Goal: Task Accomplishment & Management: Manage account settings

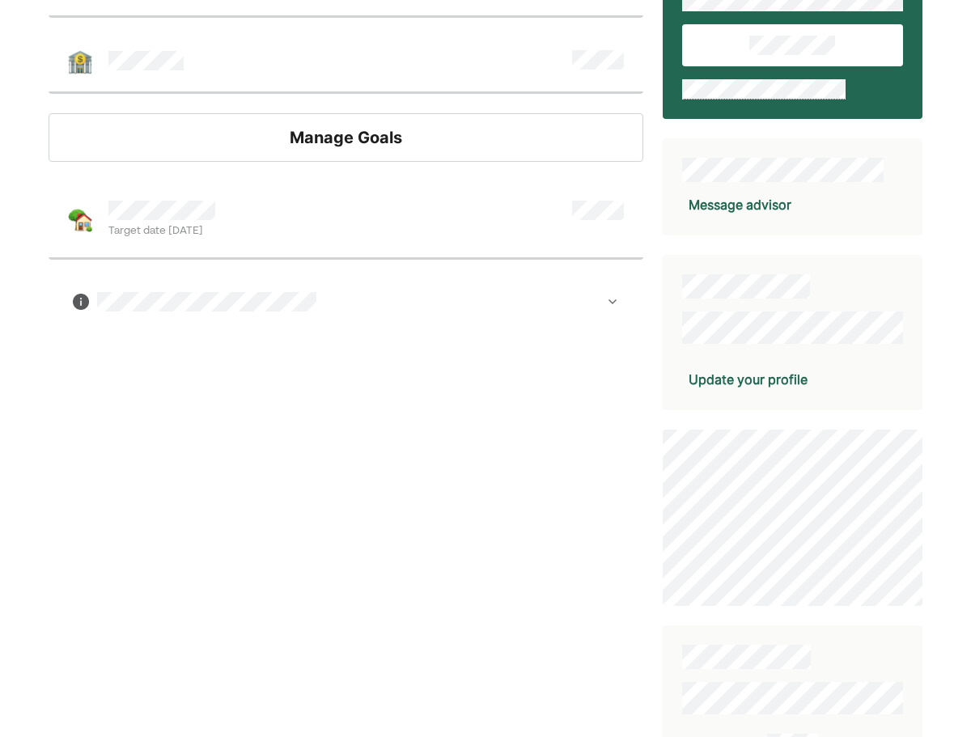
scroll to position [274, 0]
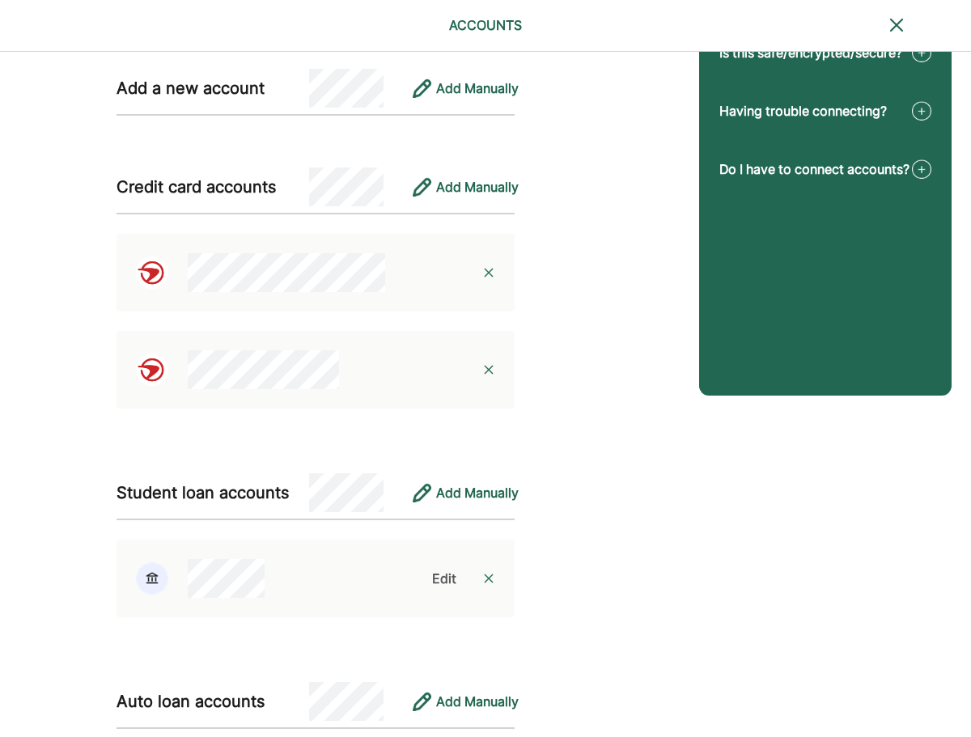
scroll to position [227, 0]
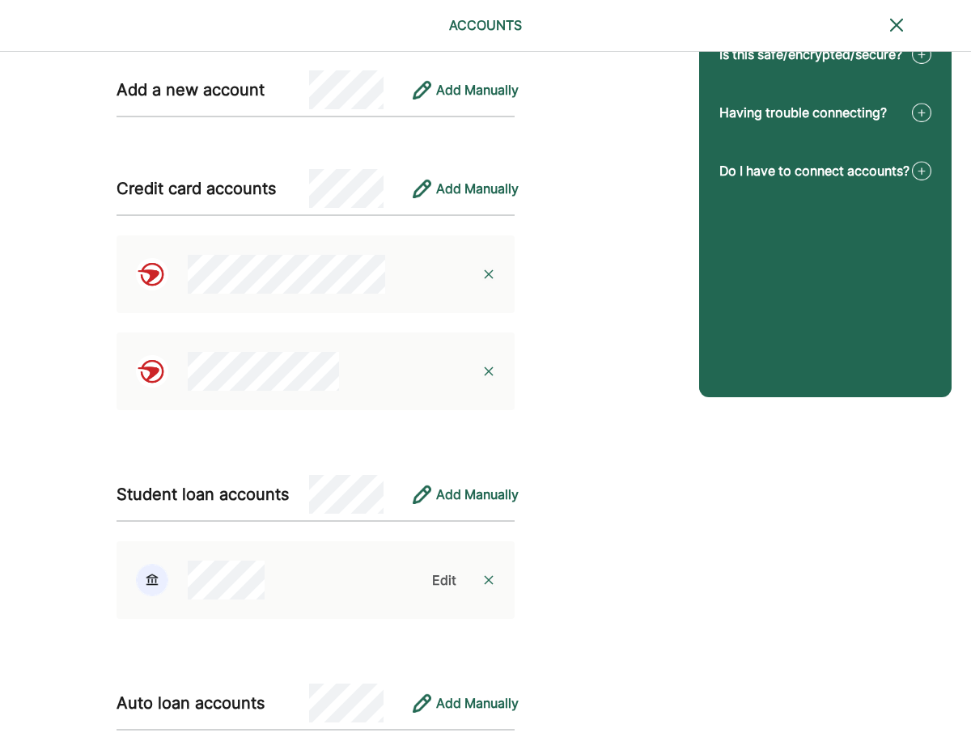
click at [444, 577] on div "Edit" at bounding box center [444, 580] width 24 height 19
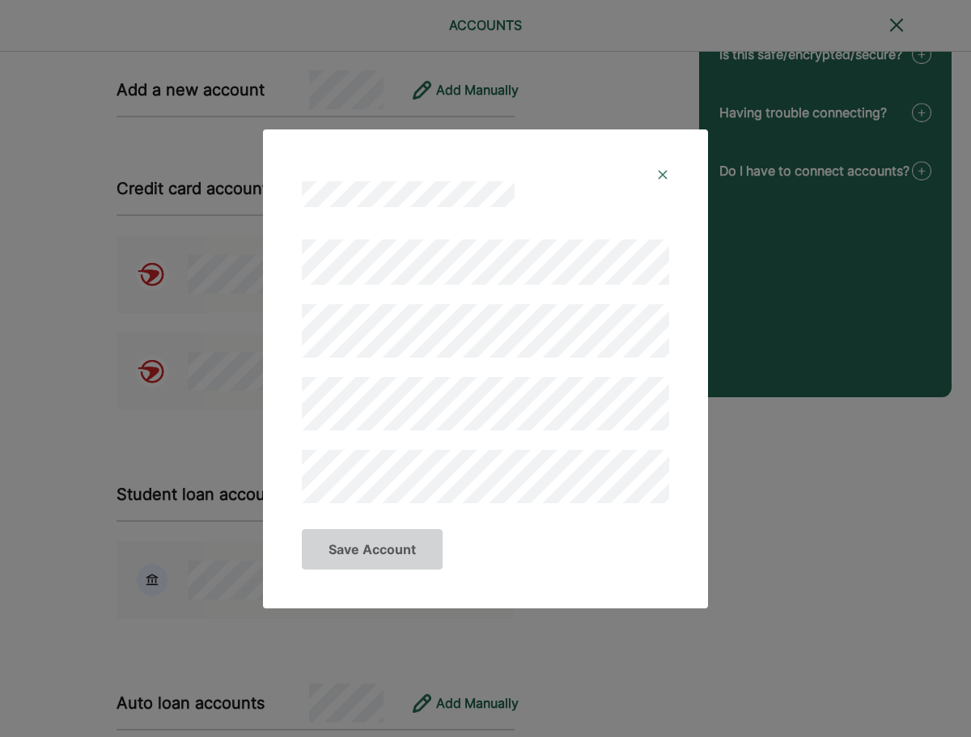
click at [665, 172] on img at bounding box center [662, 174] width 13 height 13
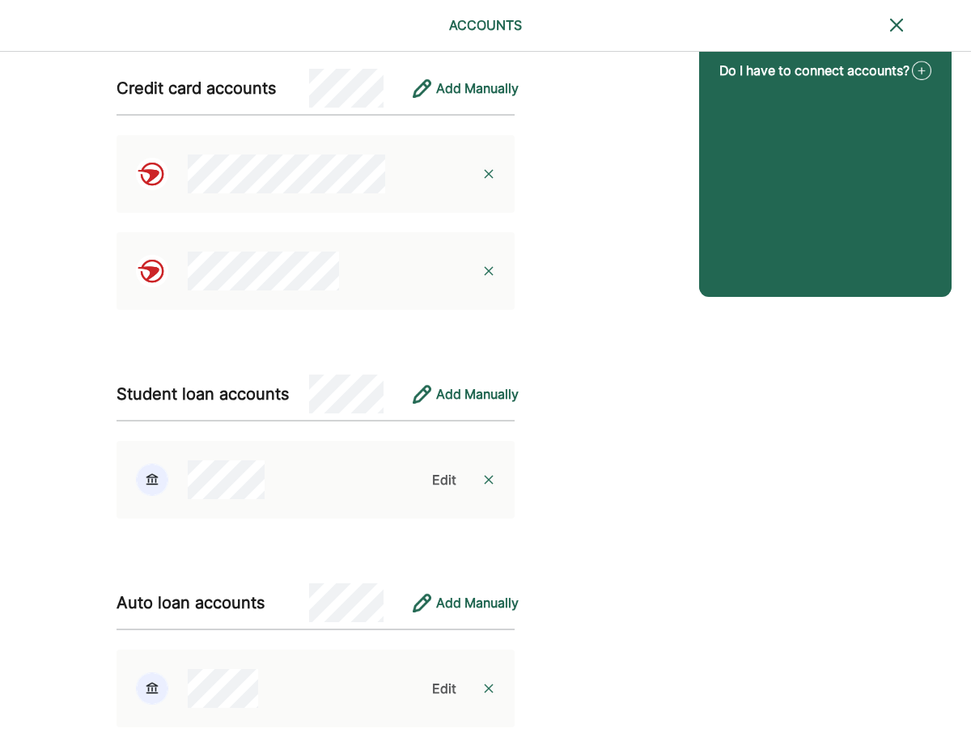
scroll to position [389, 0]
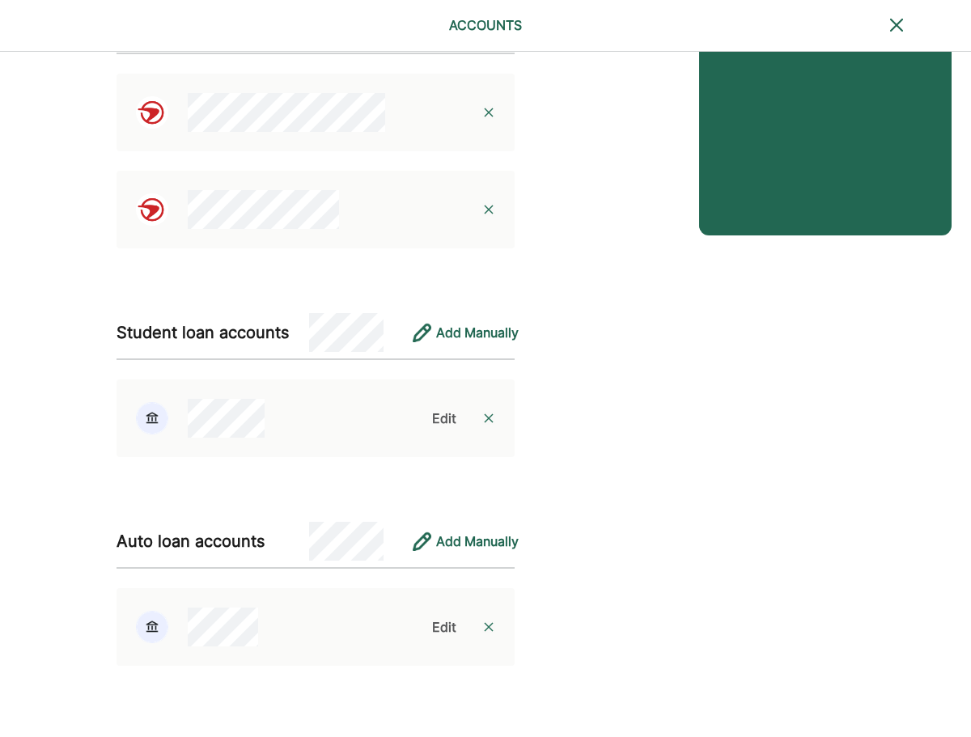
click at [440, 625] on div "Edit" at bounding box center [444, 627] width 24 height 19
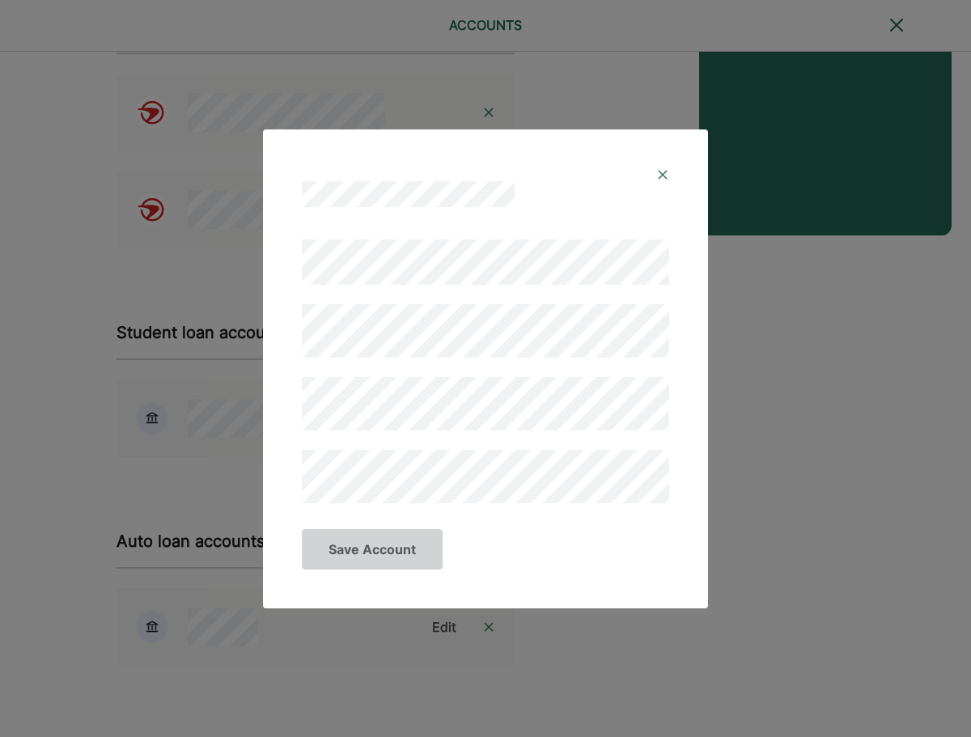
click at [278, 336] on div "Save Account" at bounding box center [485, 369] width 445 height 479
click at [364, 550] on button "Save Account" at bounding box center [372, 549] width 141 height 40
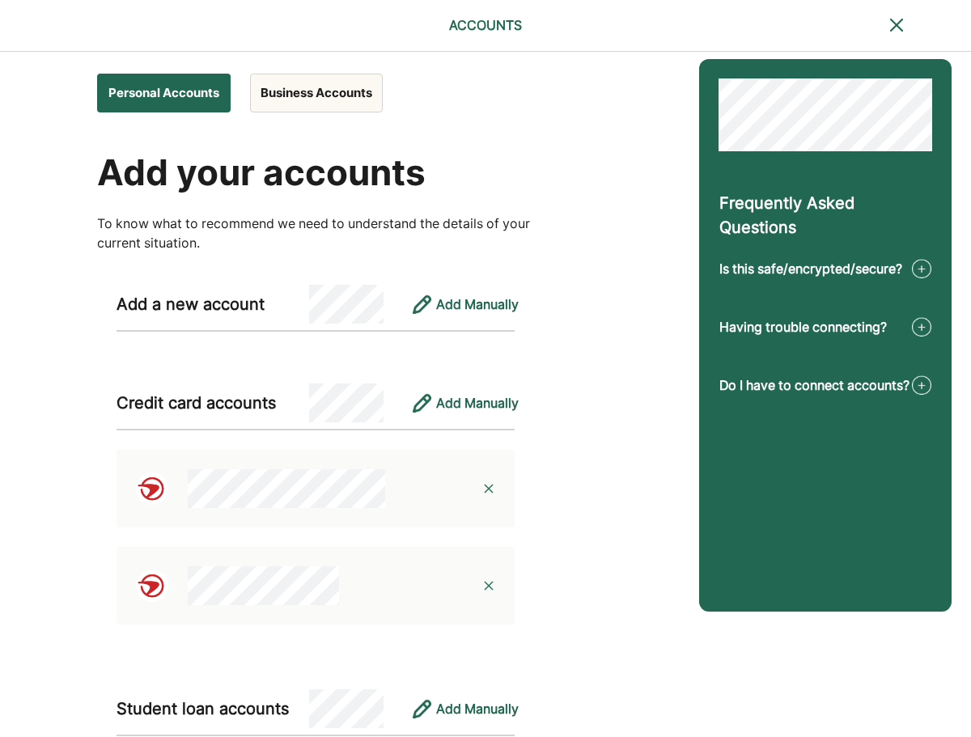
scroll to position [0, 0]
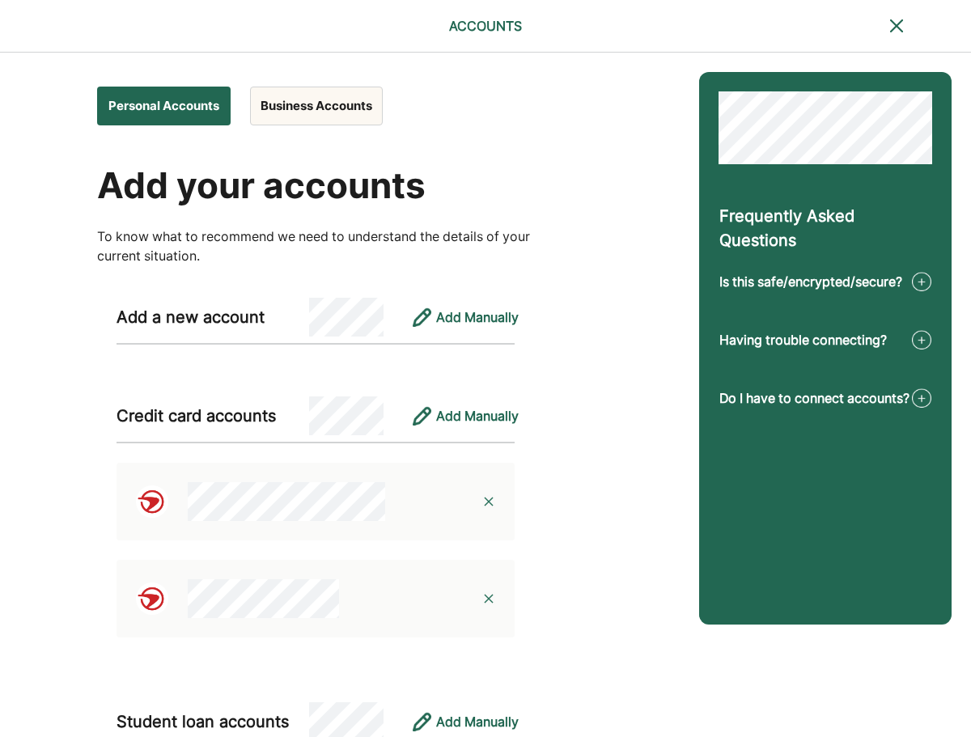
click at [305, 108] on button "Business Accounts" at bounding box center [316, 106] width 133 height 39
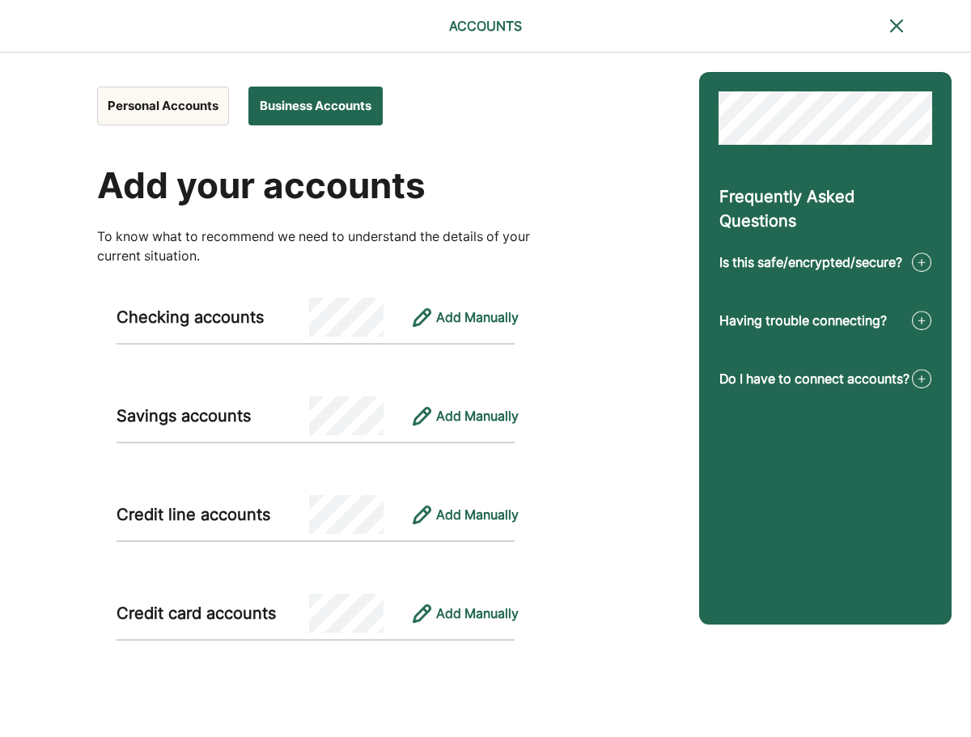
click at [141, 101] on button "Personal Accounts" at bounding box center [163, 106] width 132 height 39
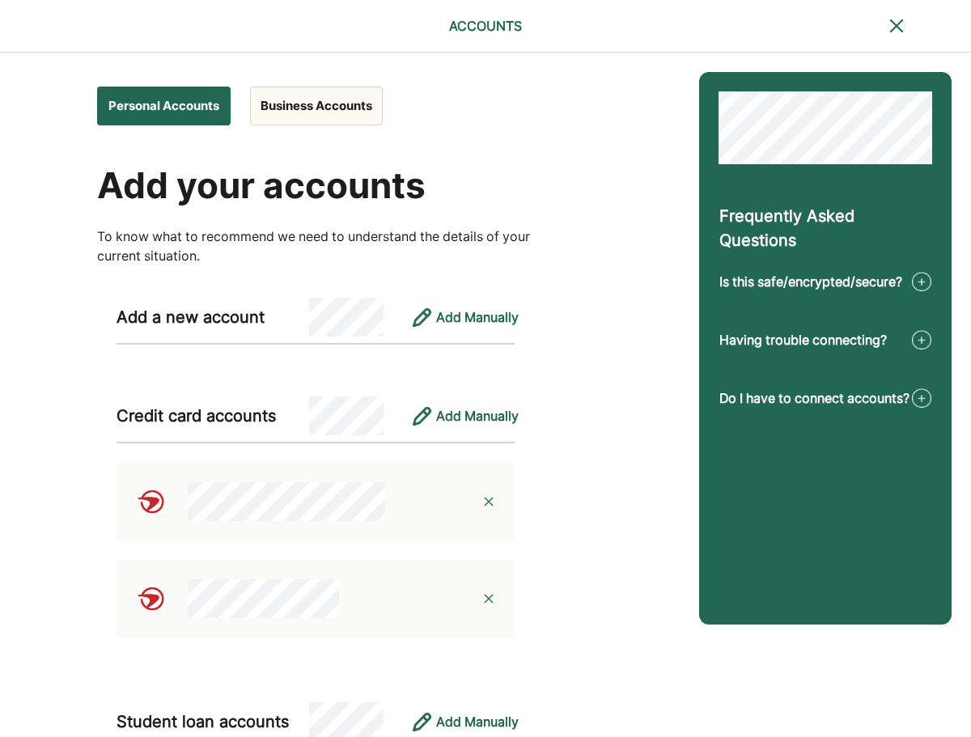
click at [312, 111] on button "Business Accounts" at bounding box center [316, 106] width 133 height 39
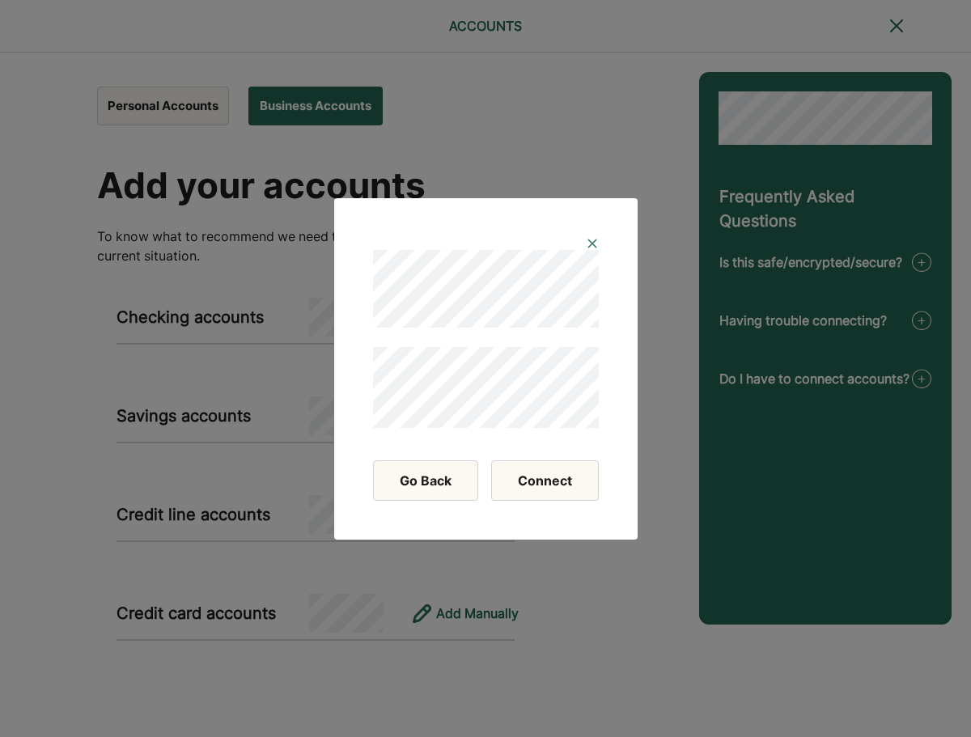
click at [528, 475] on button "Connect" at bounding box center [545, 481] width 108 height 40
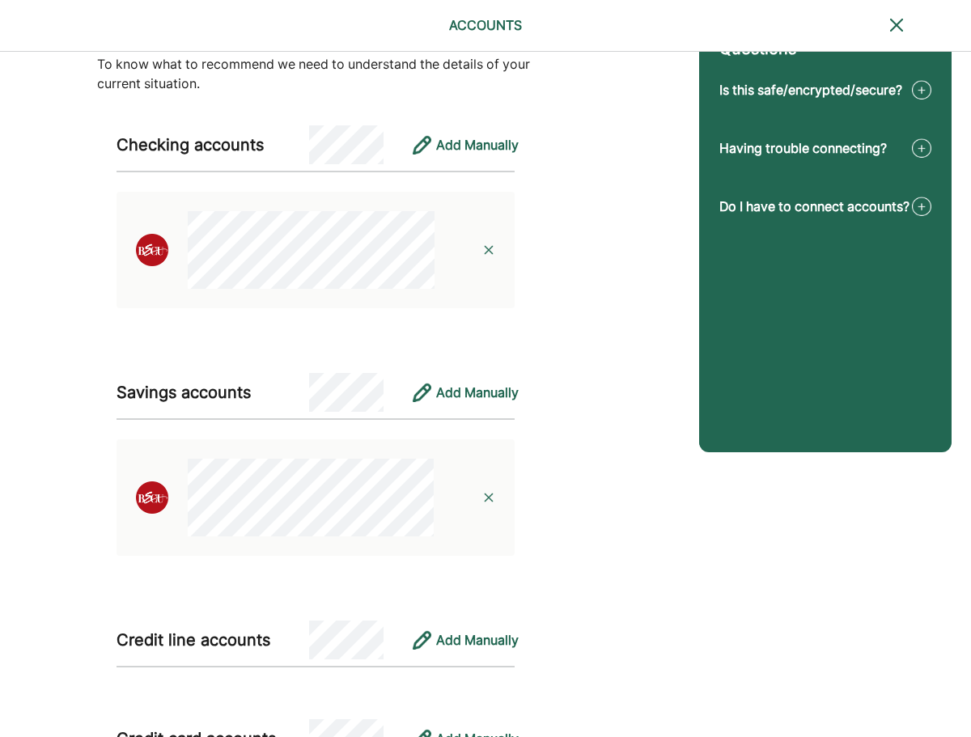
scroll to position [260, 0]
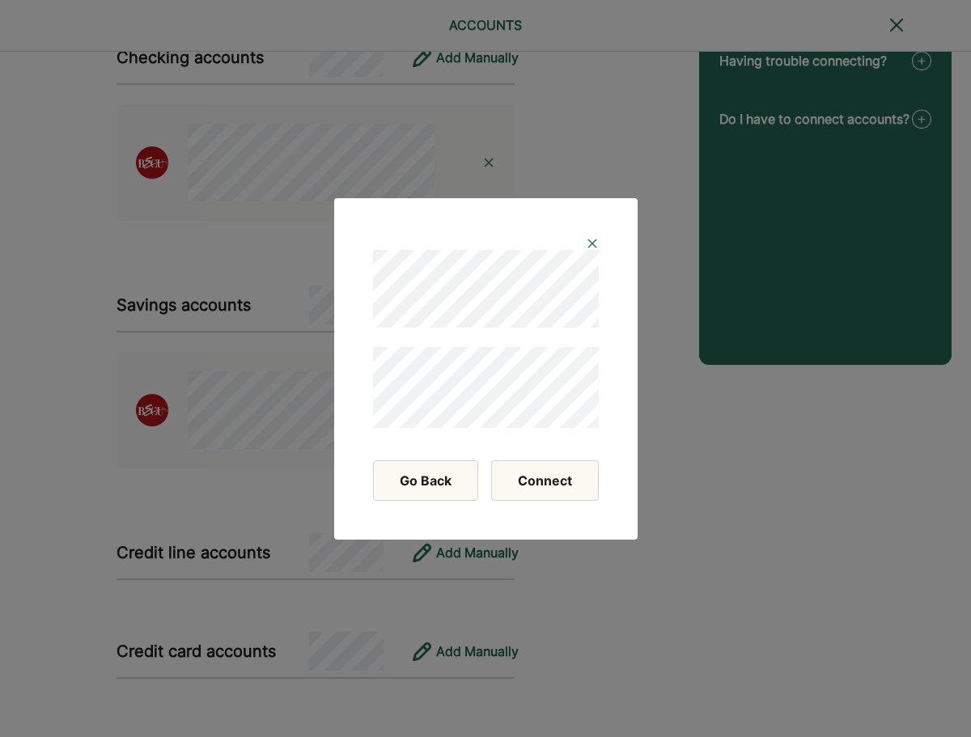
click at [556, 480] on button "Connect" at bounding box center [545, 481] width 108 height 40
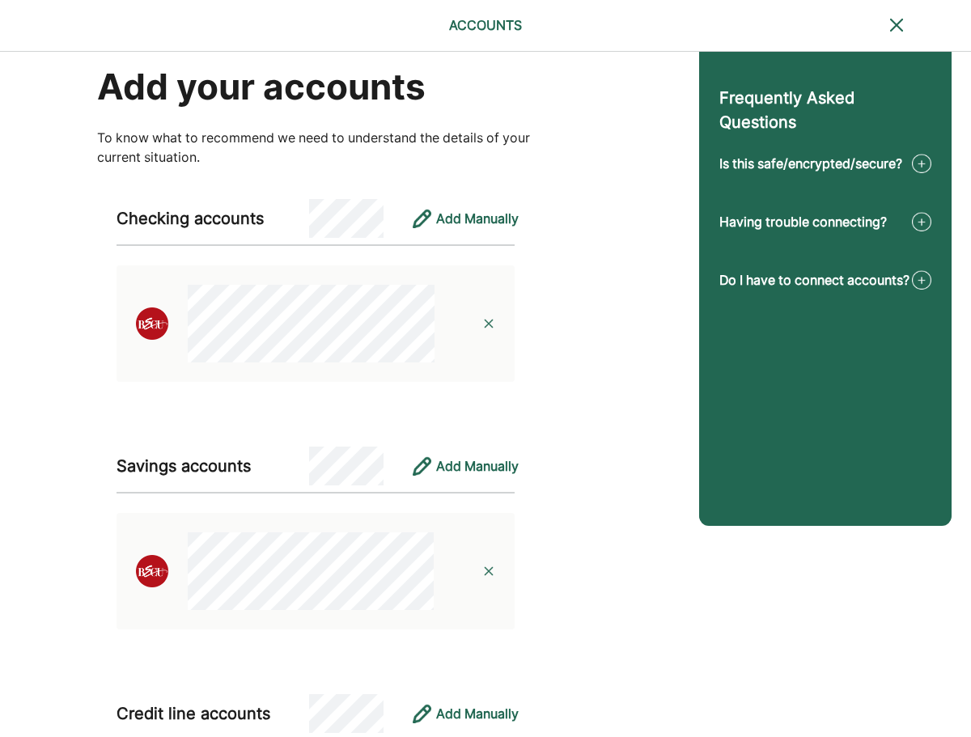
scroll to position [0, 0]
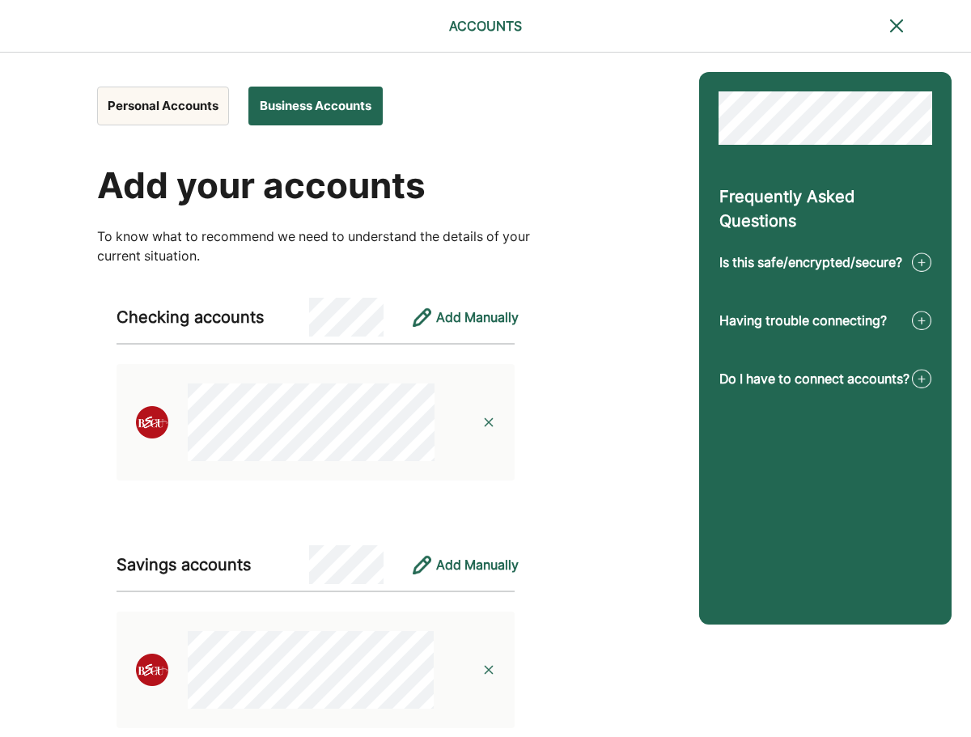
click at [138, 104] on button "Personal Accounts" at bounding box center [163, 106] width 132 height 39
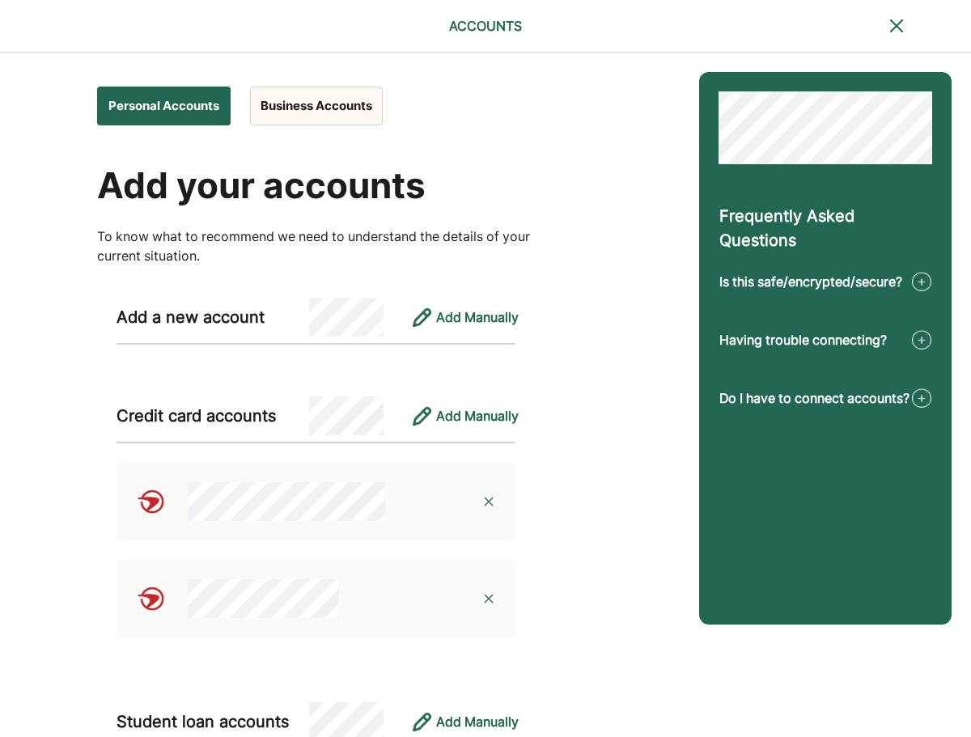
click at [284, 104] on button "Business Accounts" at bounding box center [316, 106] width 133 height 39
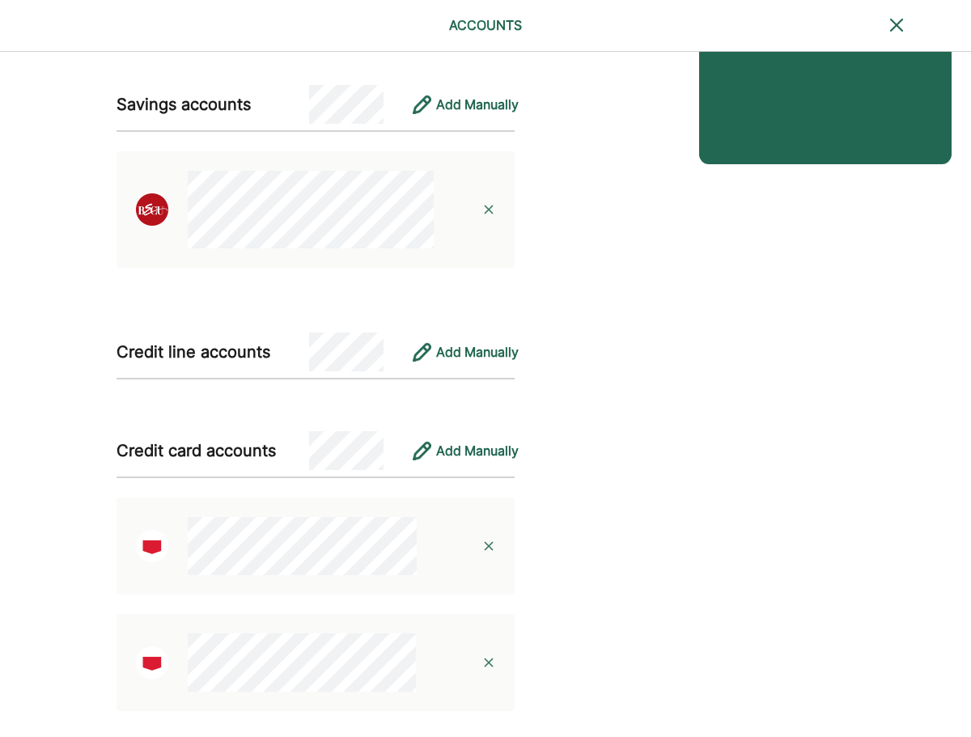
scroll to position [506, 0]
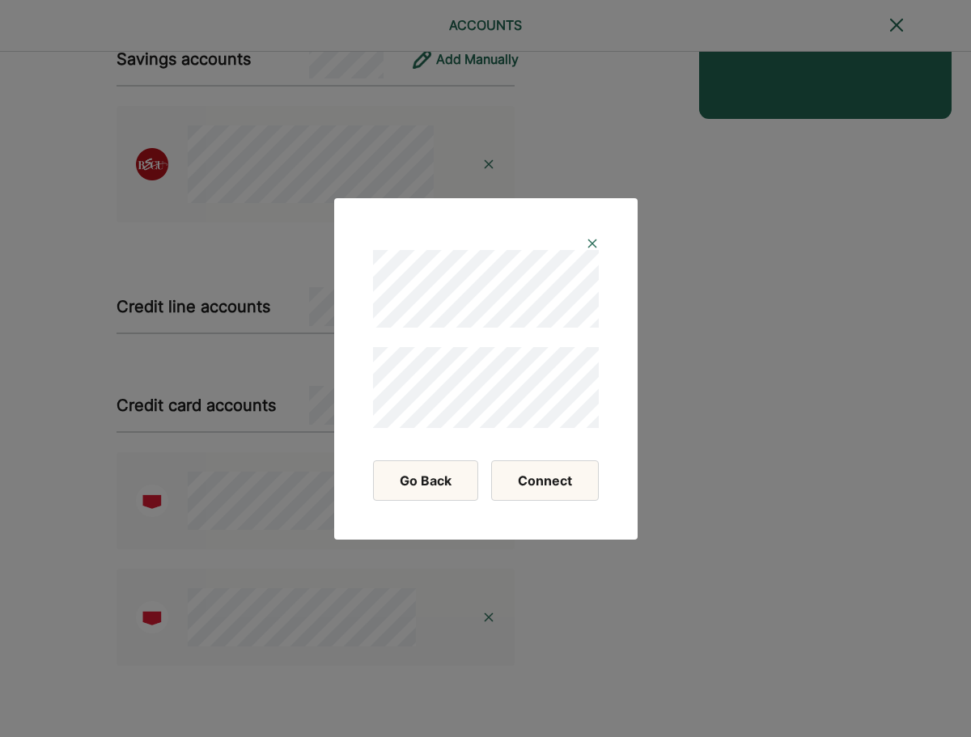
click at [523, 482] on button "Connect" at bounding box center [545, 481] width 108 height 40
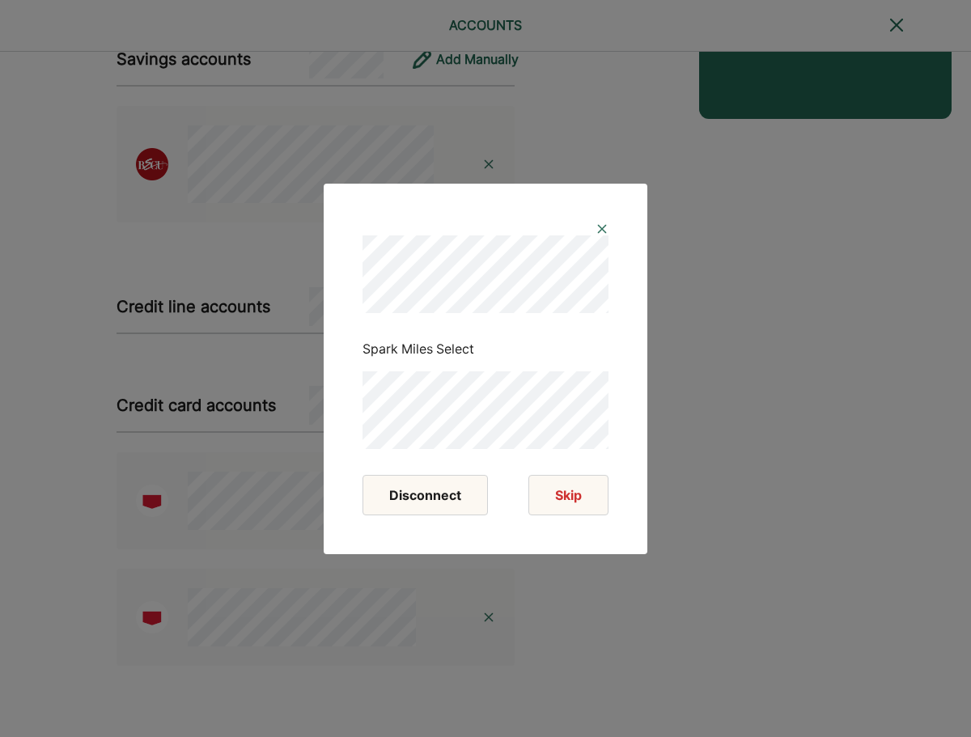
click at [601, 232] on img at bounding box center [602, 229] width 13 height 13
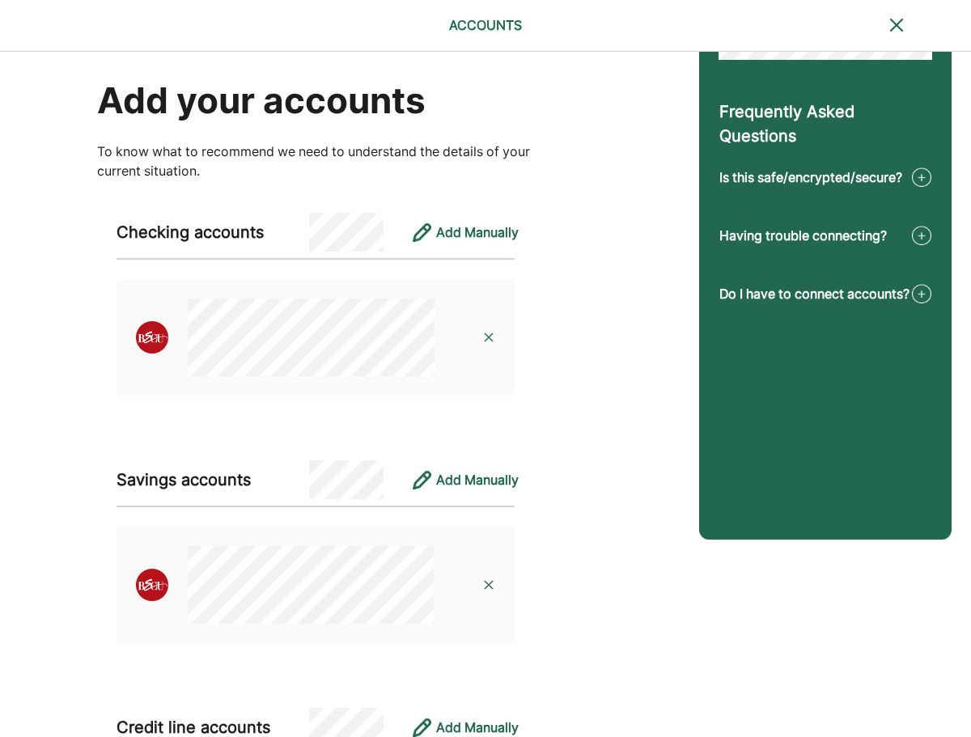
scroll to position [0, 0]
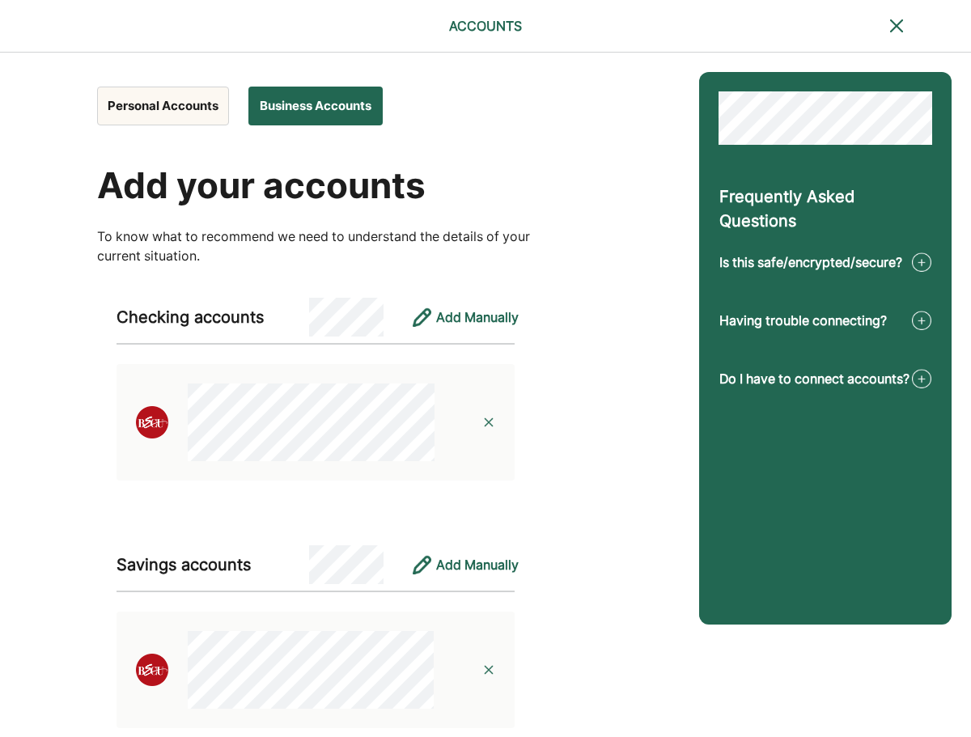
click at [160, 104] on button "Personal Accounts" at bounding box center [163, 106] width 132 height 39
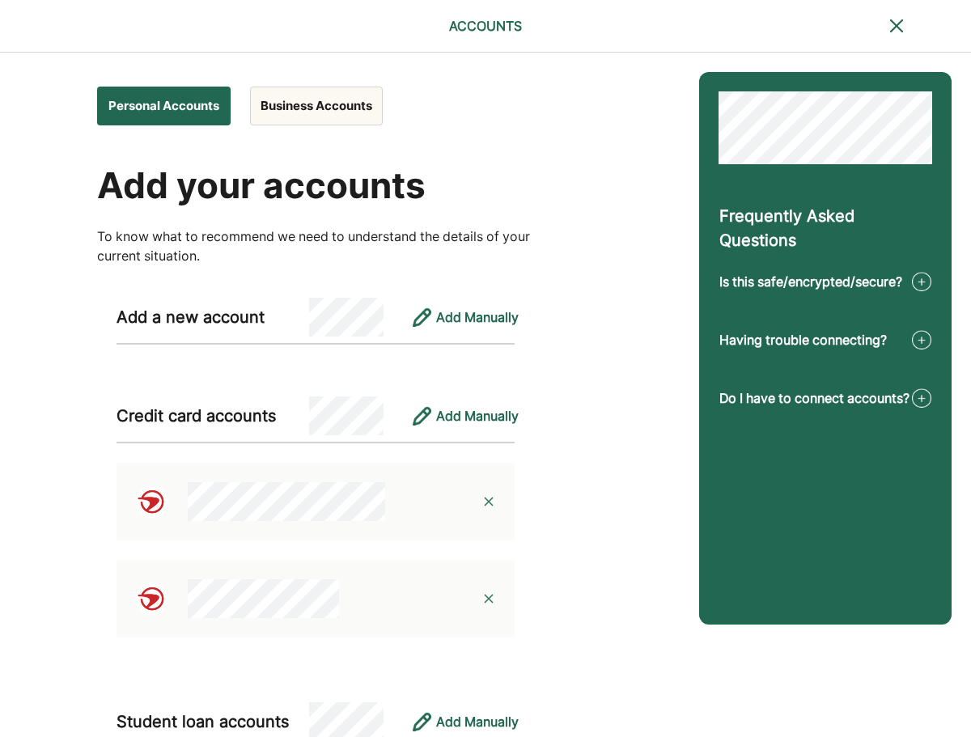
click at [488, 499] on img at bounding box center [488, 501] width 13 height 13
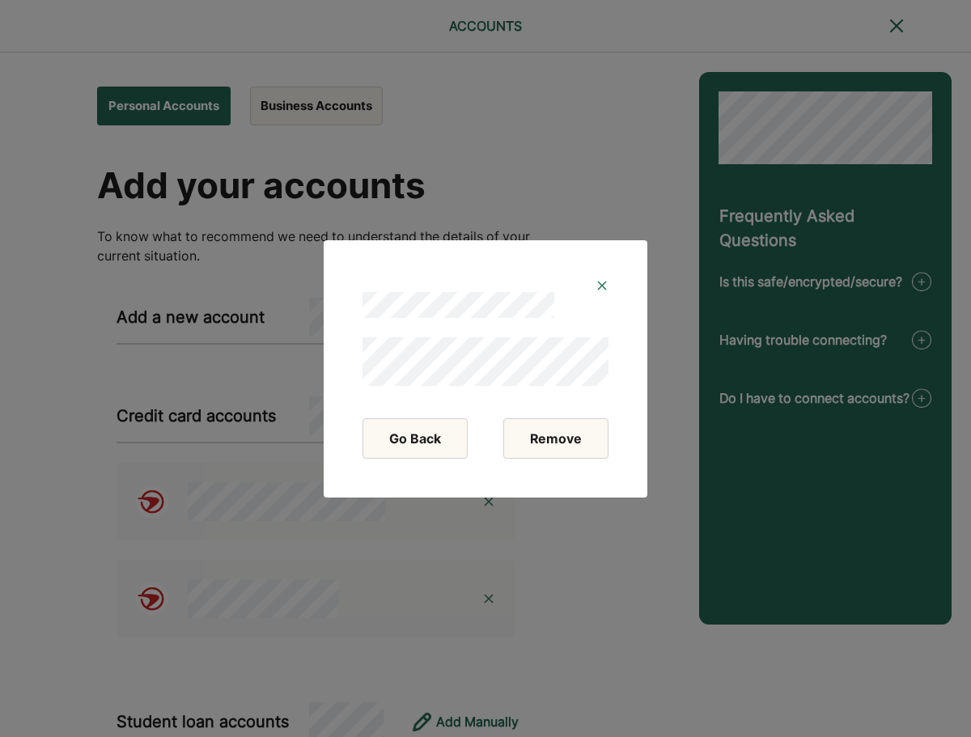
click at [531, 436] on button "Remove" at bounding box center [555, 438] width 105 height 40
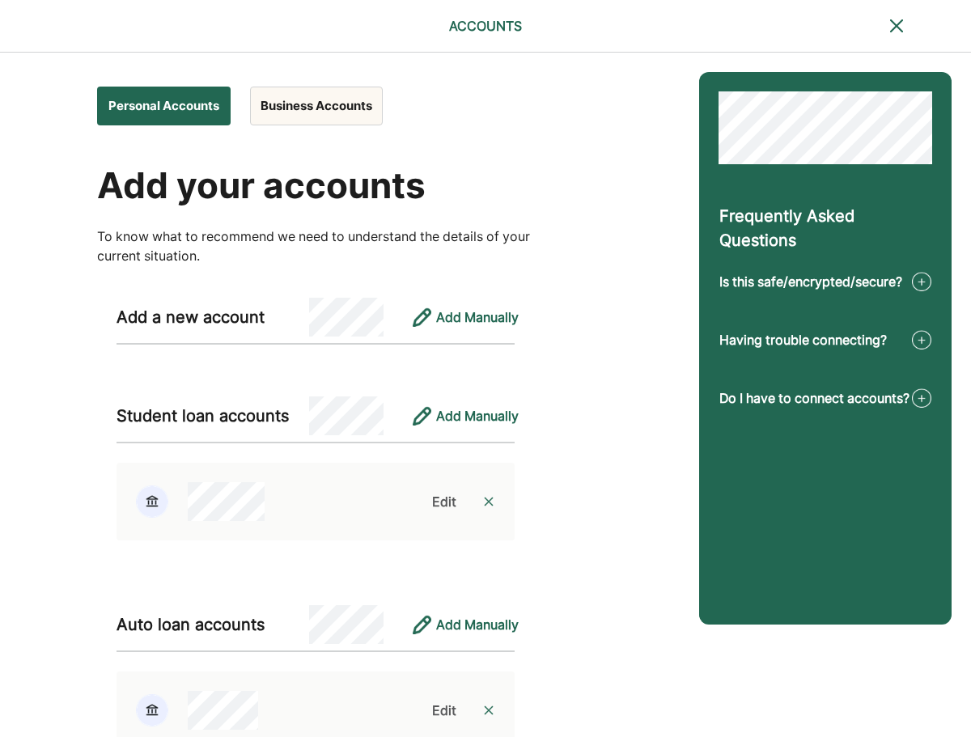
click at [332, 100] on button "Business Accounts" at bounding box center [316, 106] width 133 height 39
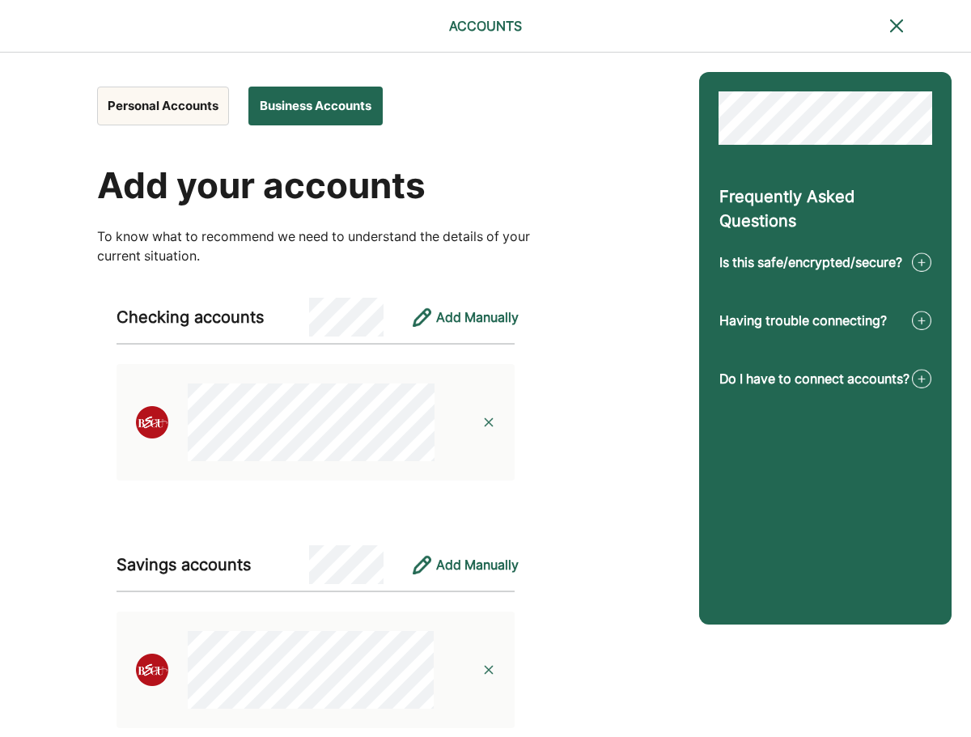
scroll to position [405, 0]
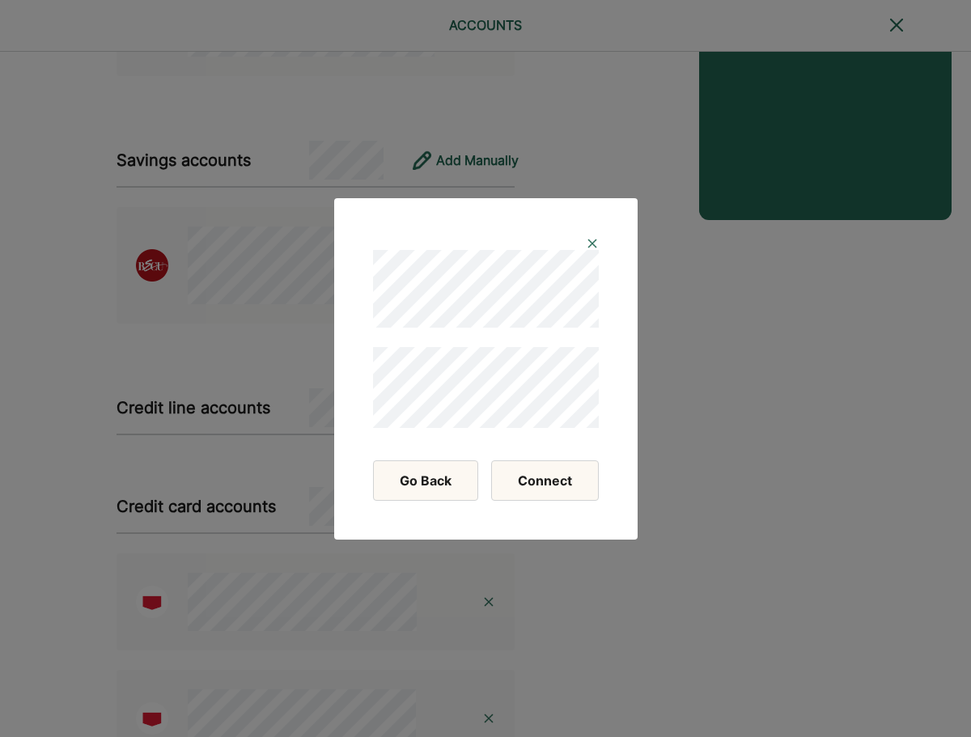
click at [528, 481] on button "Connect" at bounding box center [545, 481] width 108 height 40
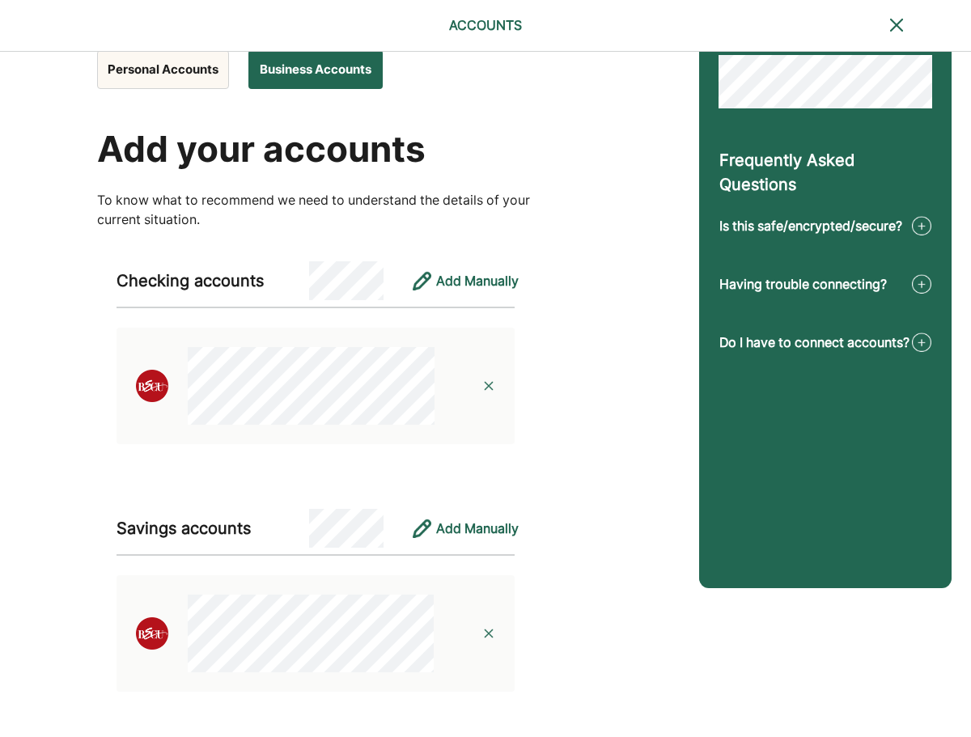
scroll to position [0, 0]
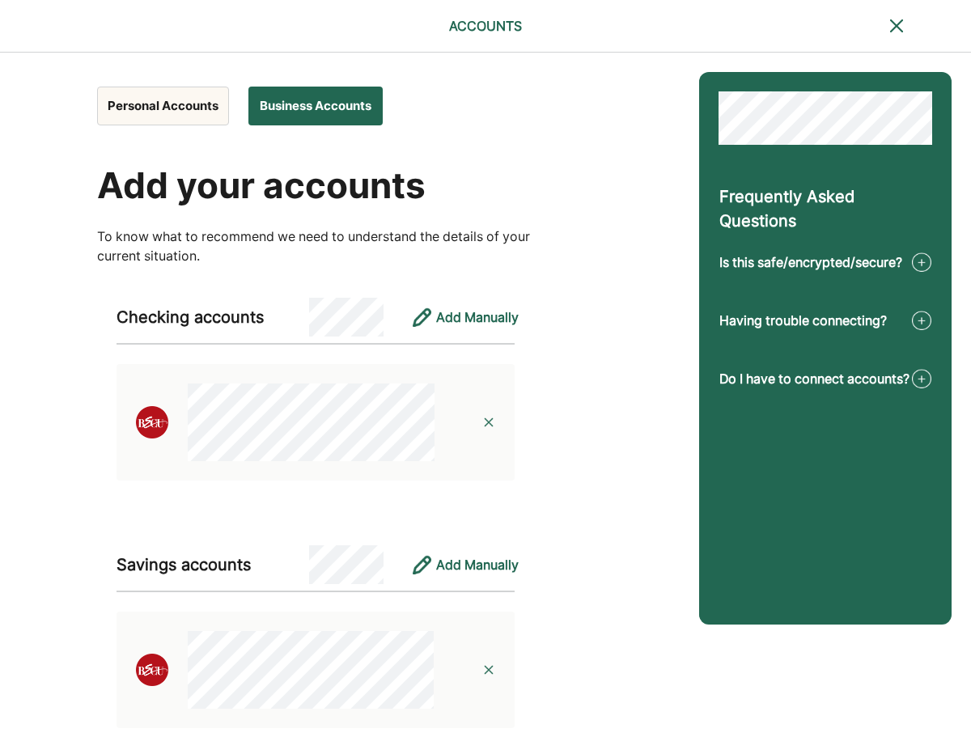
click at [178, 114] on button "Personal Accounts" at bounding box center [163, 106] width 132 height 39
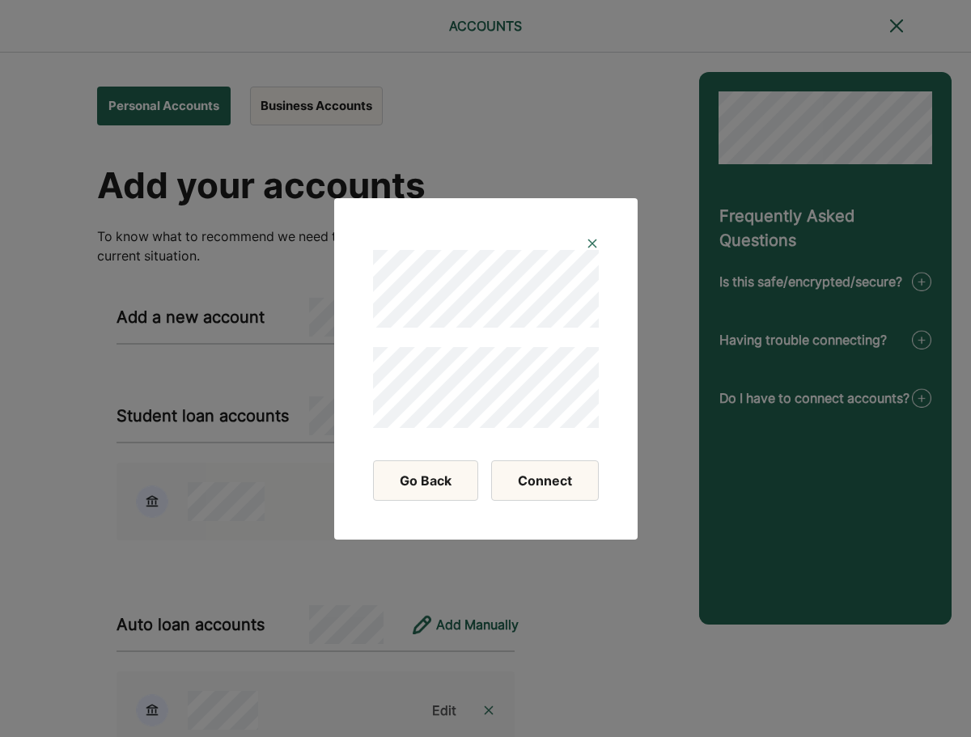
click at [551, 486] on button "Connect" at bounding box center [545, 481] width 108 height 40
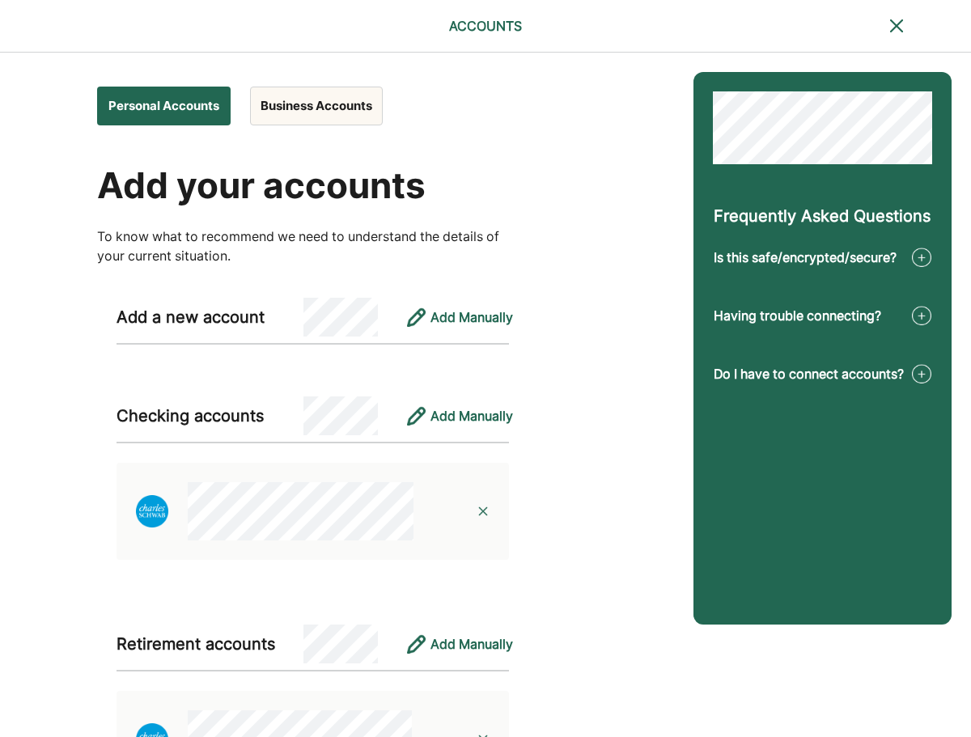
click at [207, 105] on button "Personal Accounts" at bounding box center [164, 106] width 134 height 39
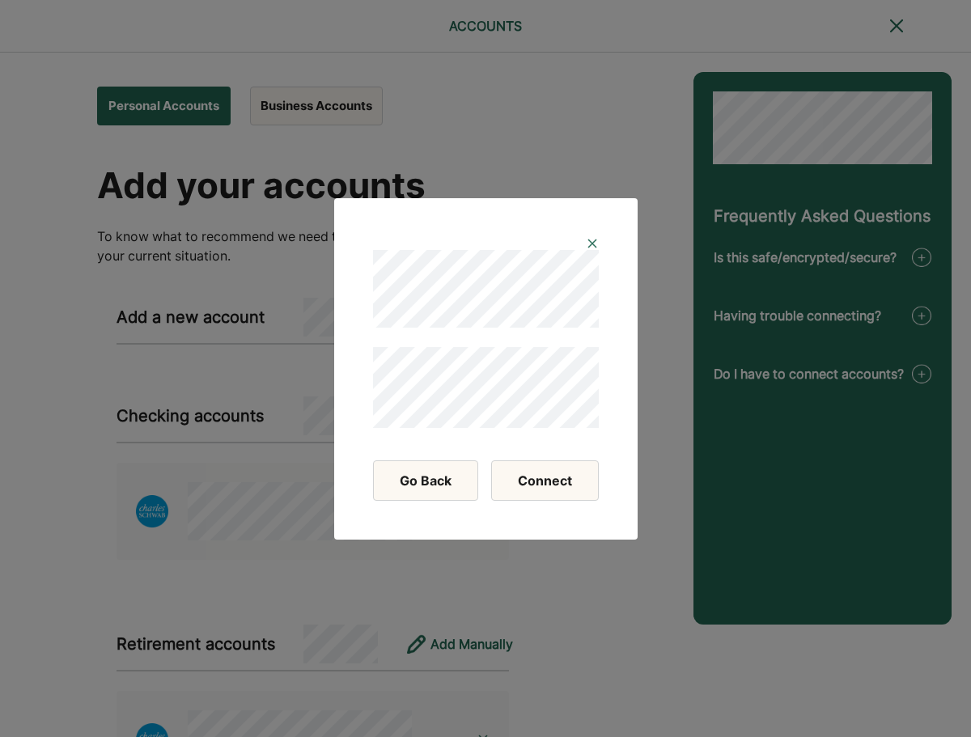
click at [554, 484] on button "Connect" at bounding box center [545, 481] width 108 height 40
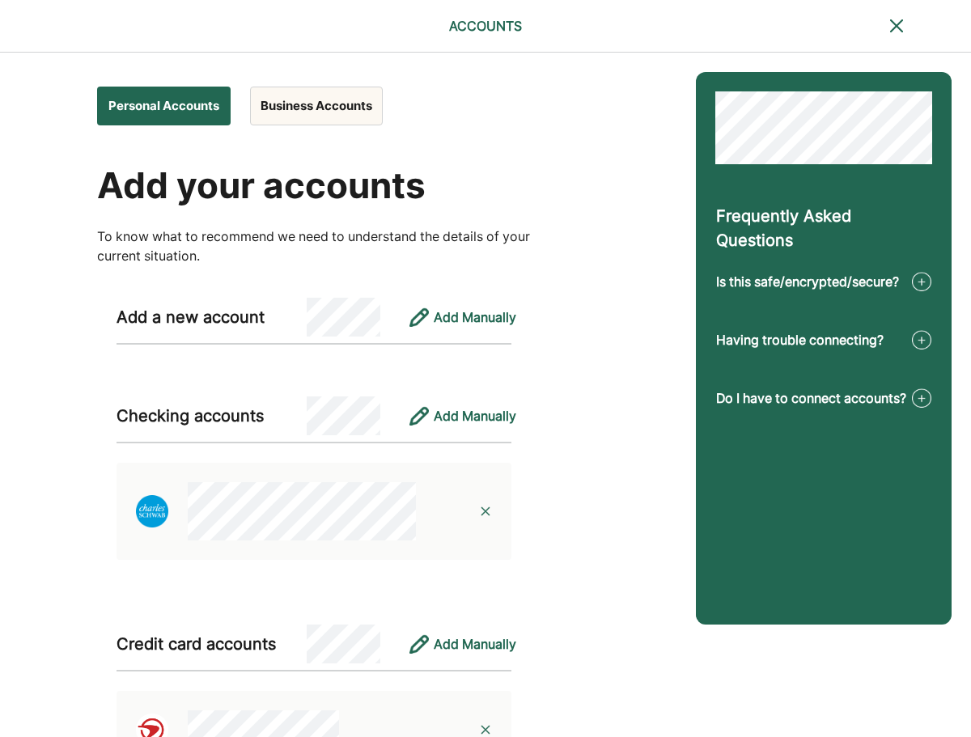
click at [161, 113] on button "Personal Accounts" at bounding box center [164, 106] width 134 height 39
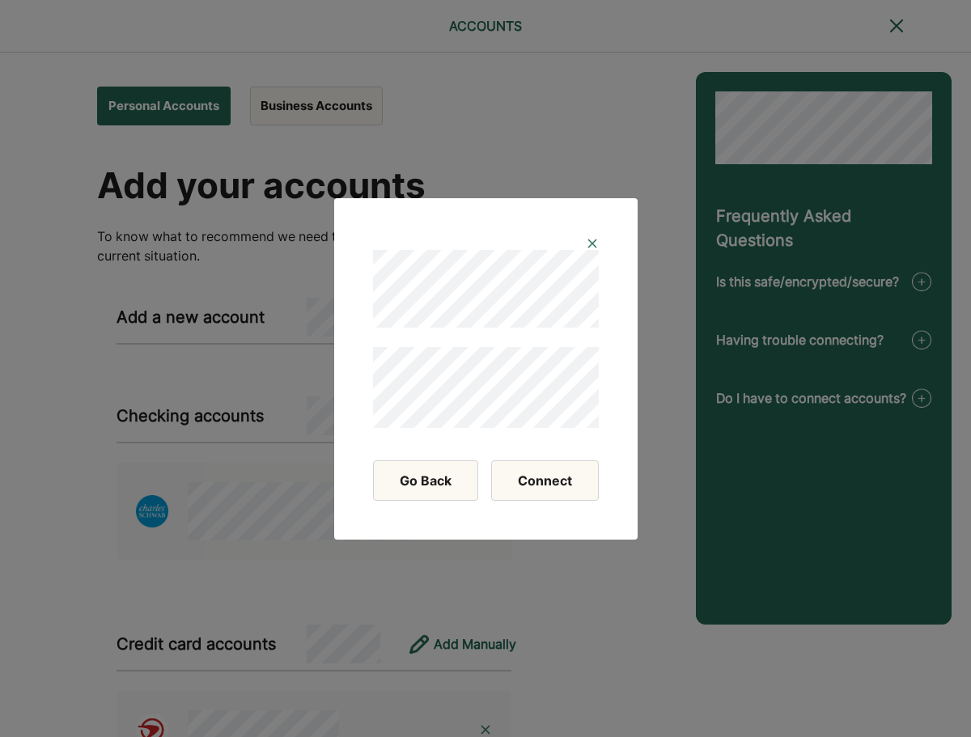
click at [542, 481] on button "Connect" at bounding box center [545, 481] width 108 height 40
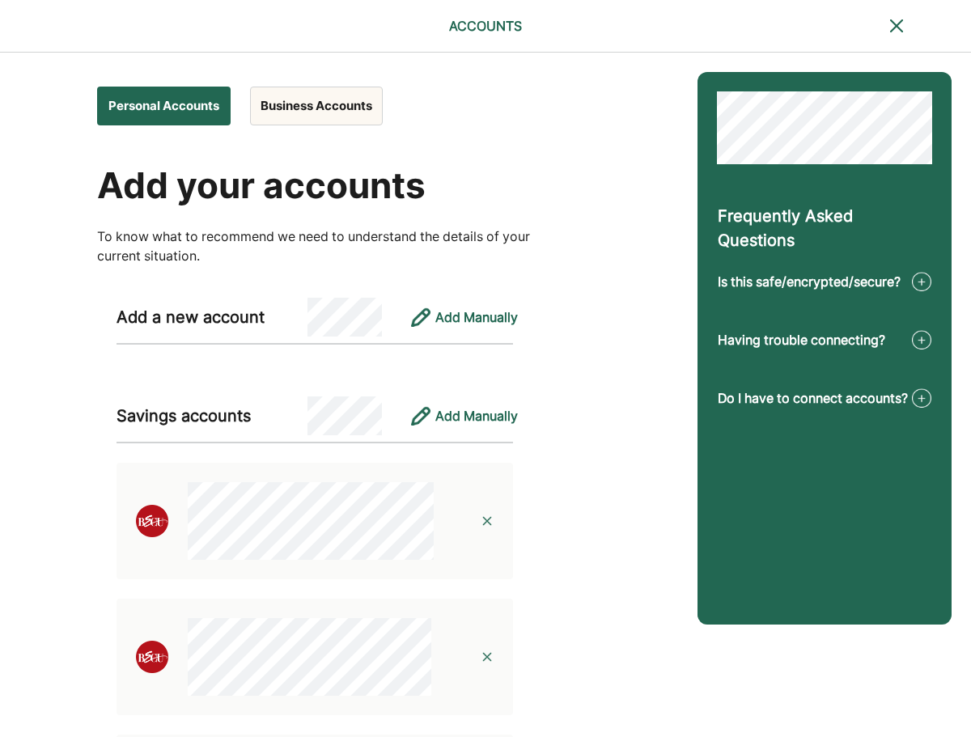
click at [308, 110] on button "Business Accounts" at bounding box center [316, 106] width 133 height 39
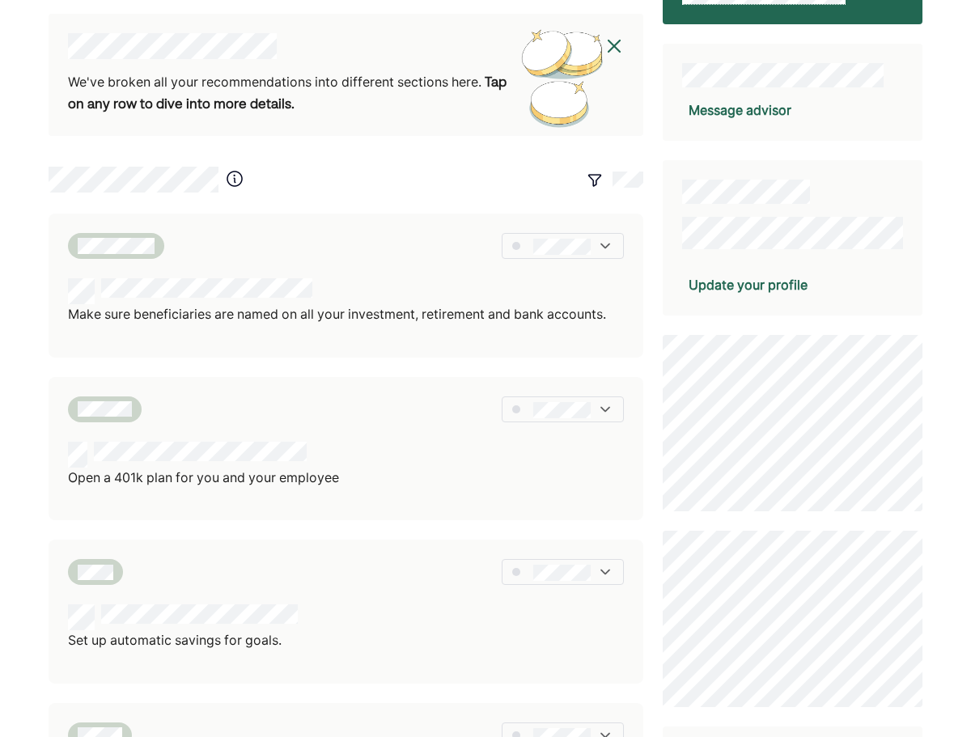
scroll to position [222, 0]
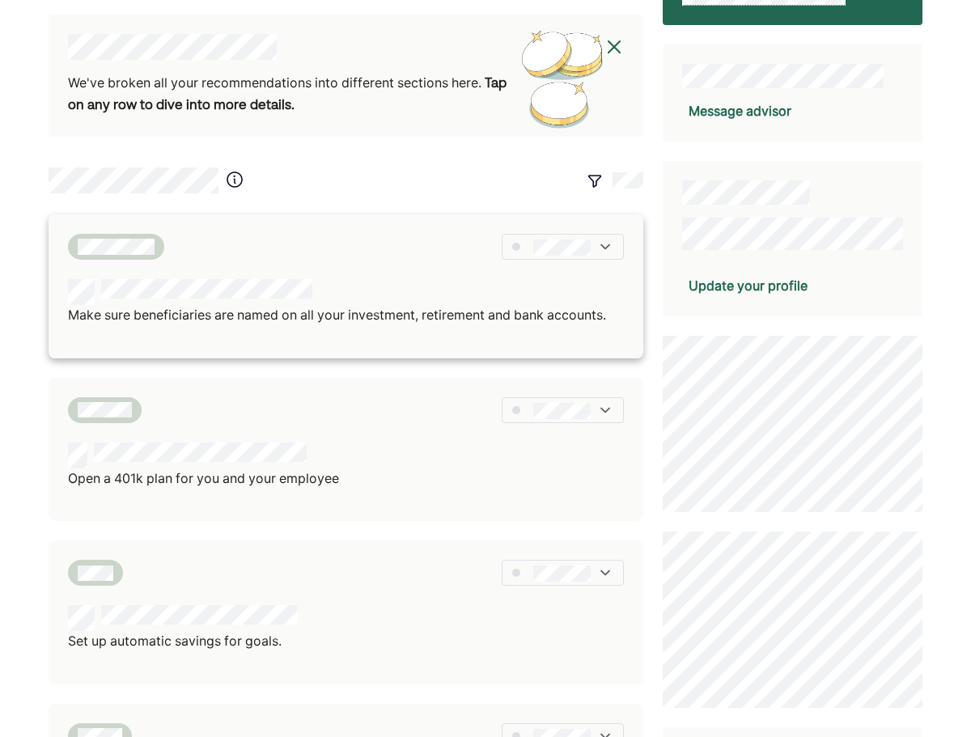
click at [593, 254] on div at bounding box center [562, 247] width 121 height 26
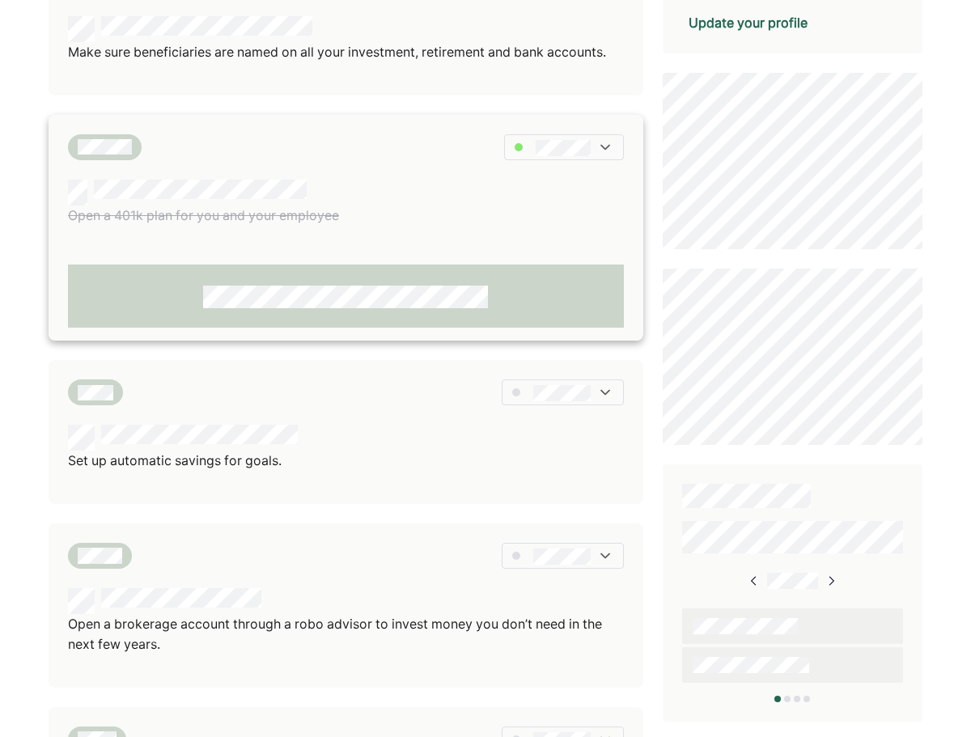
scroll to position [544, 0]
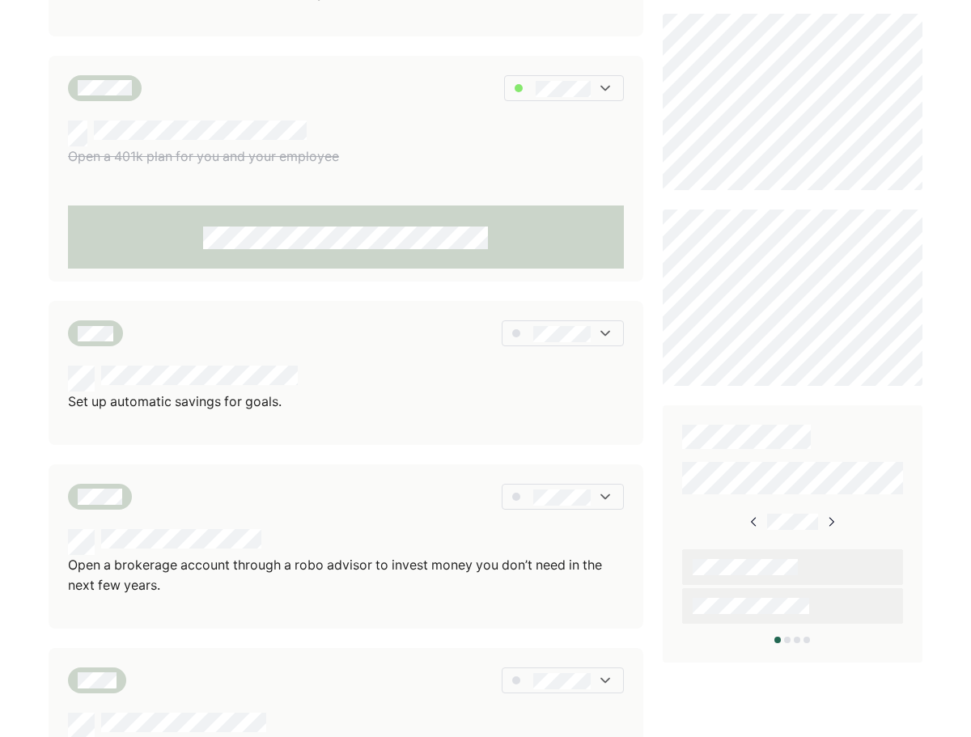
click at [4, 431] on div "Keeping your information up to date ensures your advisor can deliver the best s…" at bounding box center [485, 181] width 971 height 1450
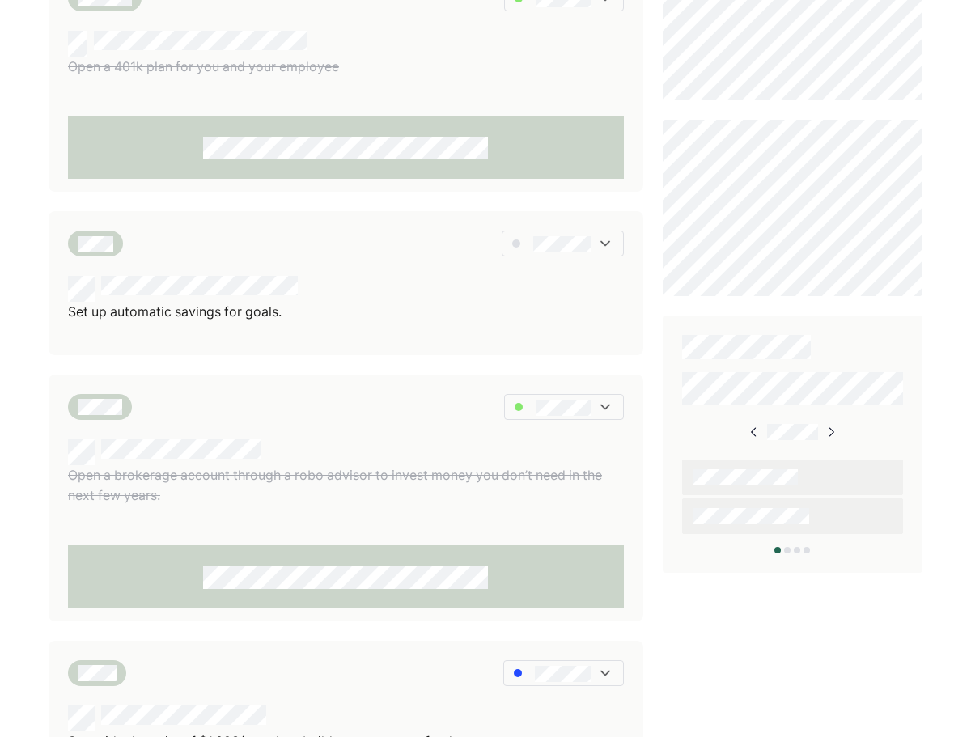
scroll to position [552, 0]
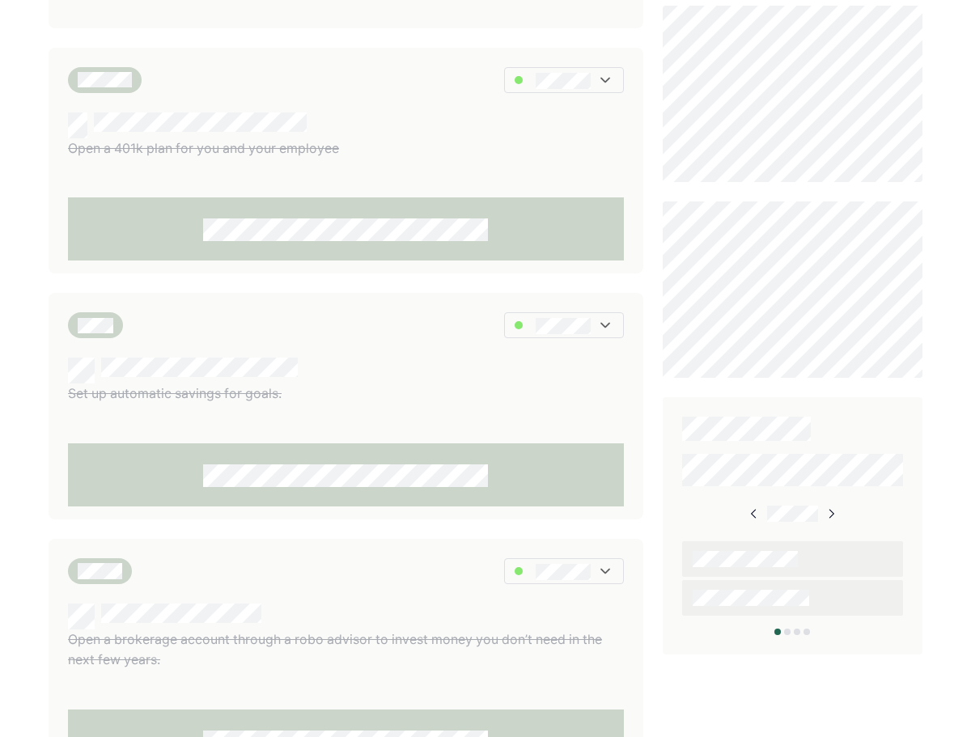
click at [831, 516] on img at bounding box center [831, 514] width 13 height 13
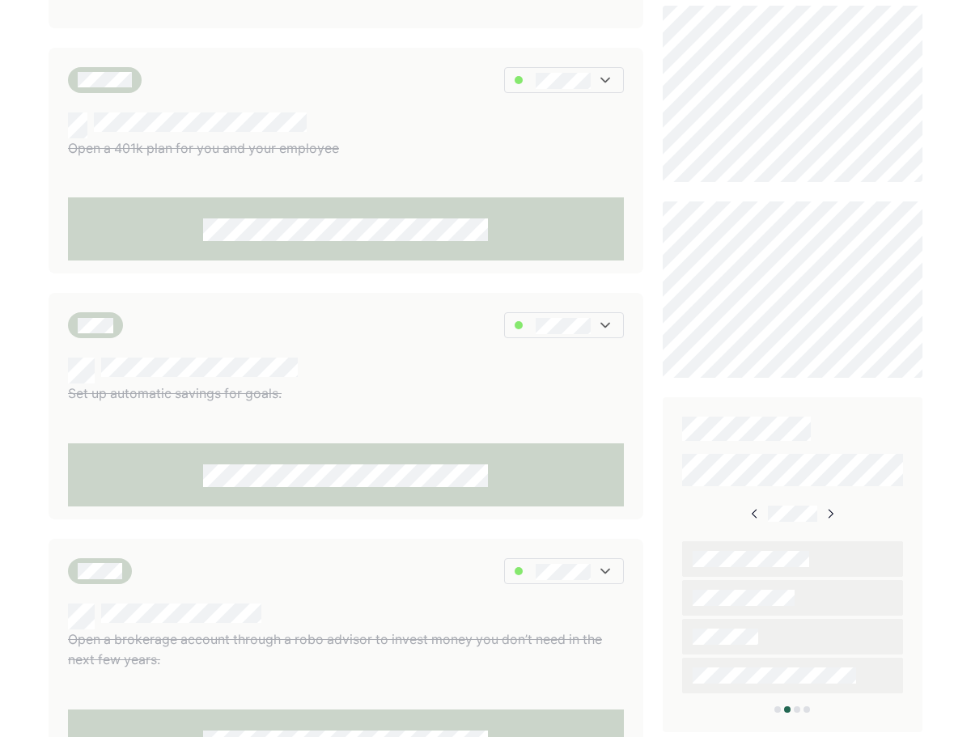
click at [831, 516] on img at bounding box center [830, 514] width 13 height 13
click at [754, 513] on img at bounding box center [756, 514] width 13 height 13
click at [754, 513] on img at bounding box center [755, 514] width 13 height 13
